Goal: Information Seeking & Learning: Learn about a topic

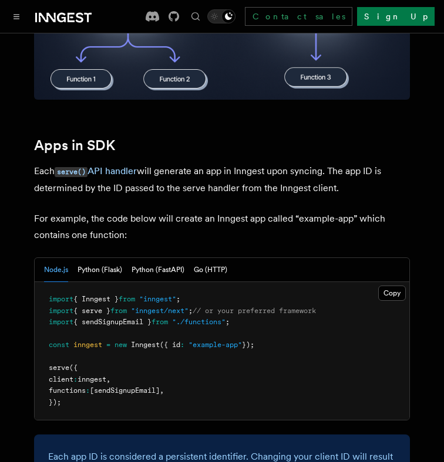
scroll to position [443, 0]
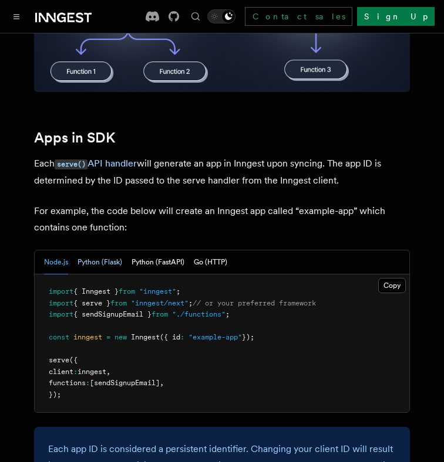
click at [100, 253] on button "Python (Flask)" at bounding box center [99, 263] width 45 height 24
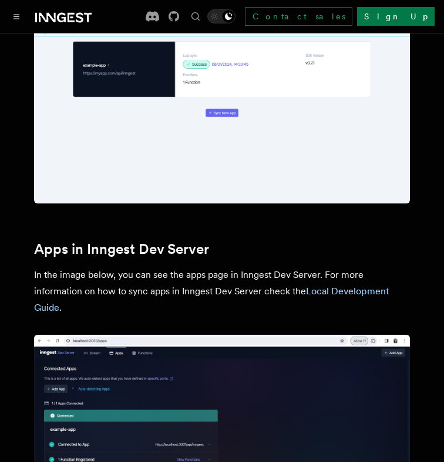
scroll to position [1067, 0]
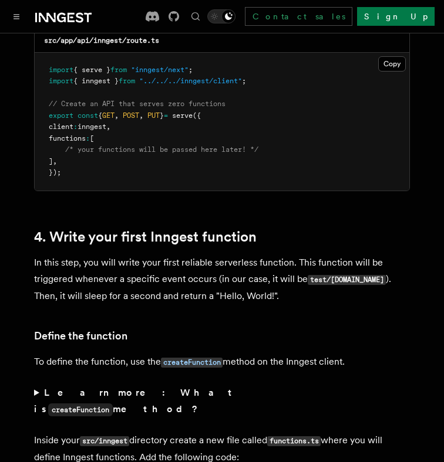
scroll to position [1907, 0]
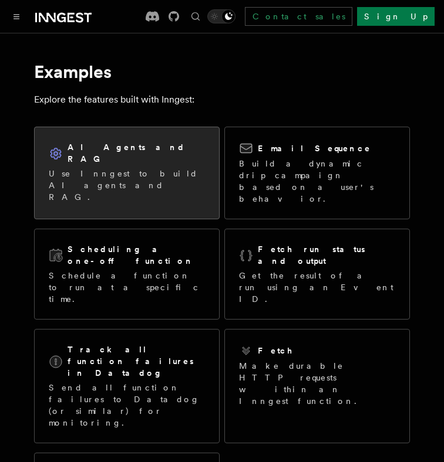
click at [124, 168] on p "Use Inngest to build AI agents and RAG." at bounding box center [127, 185] width 156 height 35
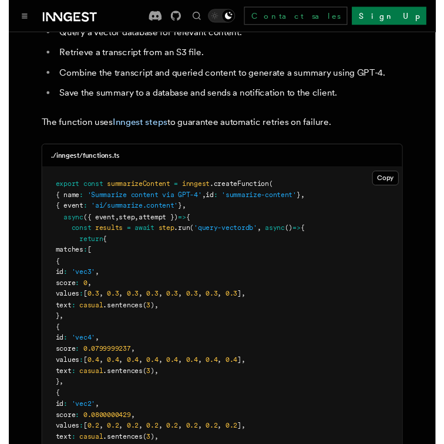
scroll to position [238, 0]
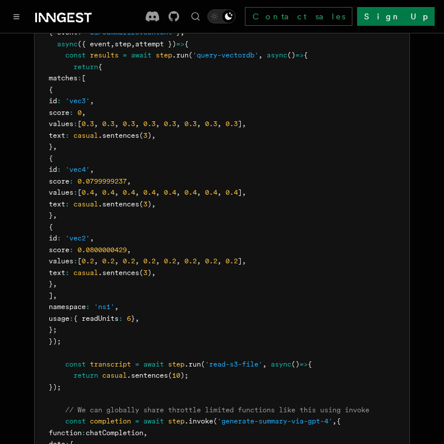
click at [90, 169] on span "'vec4'" at bounding box center [77, 169] width 25 height 8
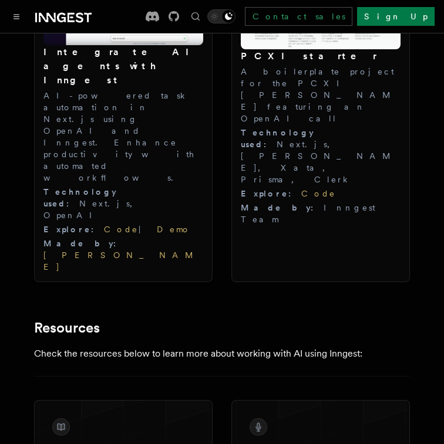
scroll to position [1592, 0]
